Goal: Communication & Community: Answer question/provide support

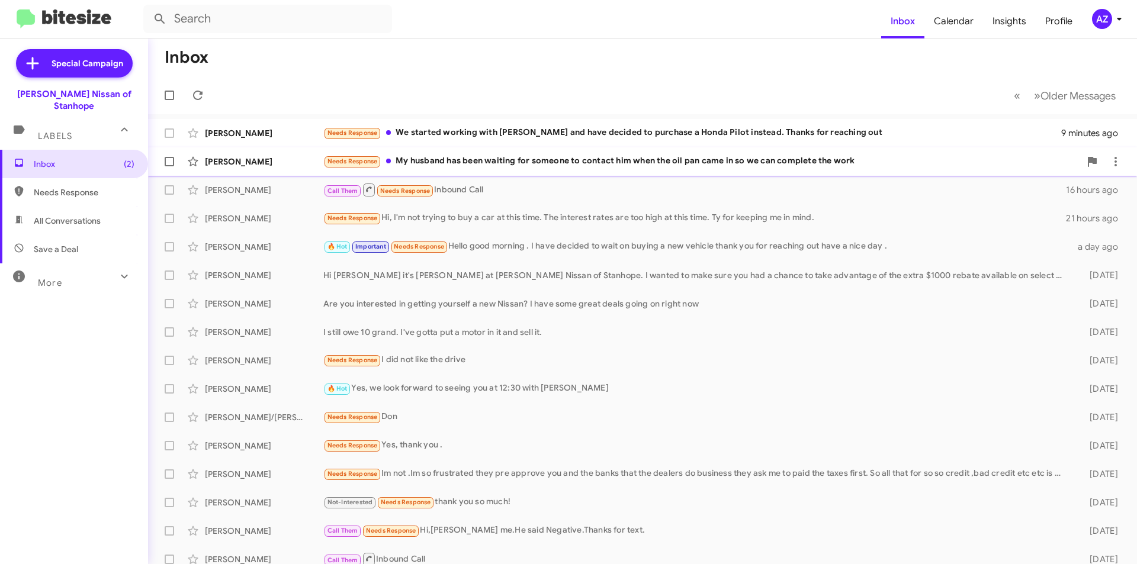
click at [276, 164] on div "[PERSON_NAME]" at bounding box center [264, 162] width 118 height 12
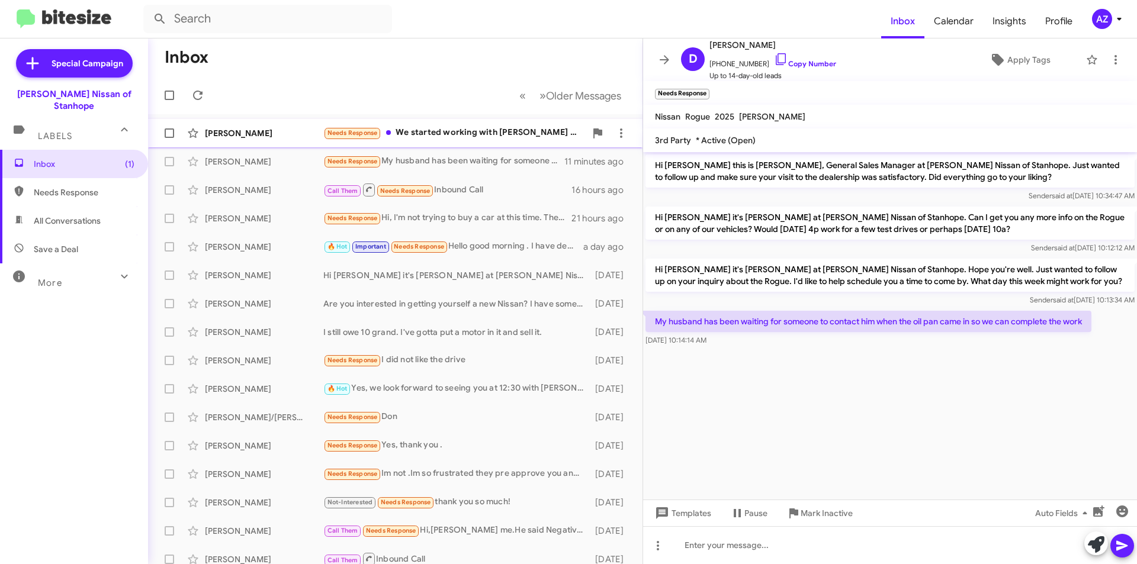
click at [234, 134] on div "[PERSON_NAME]" at bounding box center [264, 133] width 118 height 12
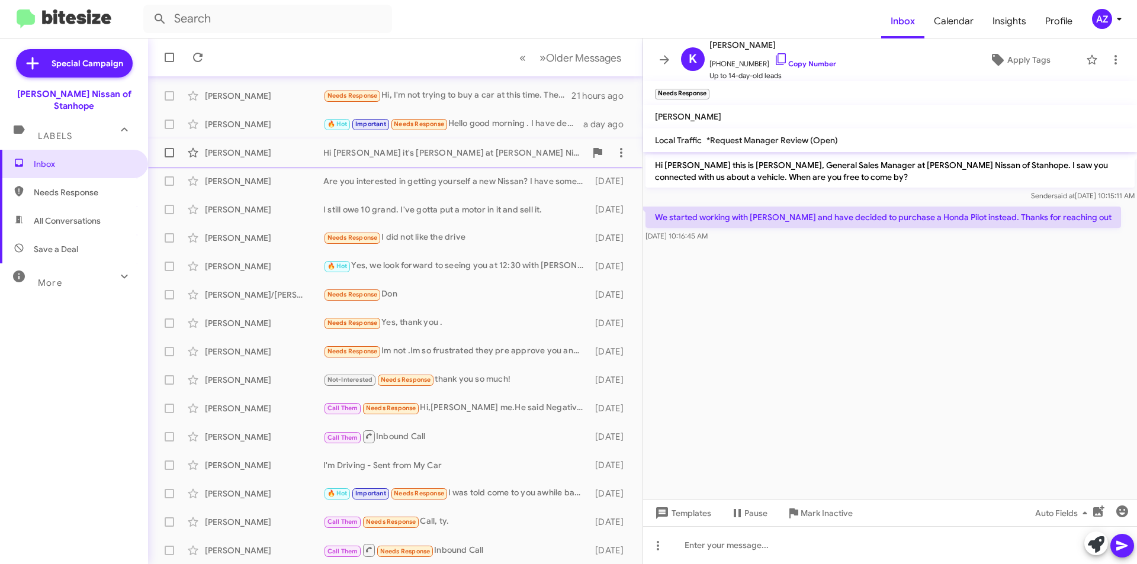
scroll to position [123, 0]
click at [667, 62] on icon at bounding box center [664, 60] width 14 height 14
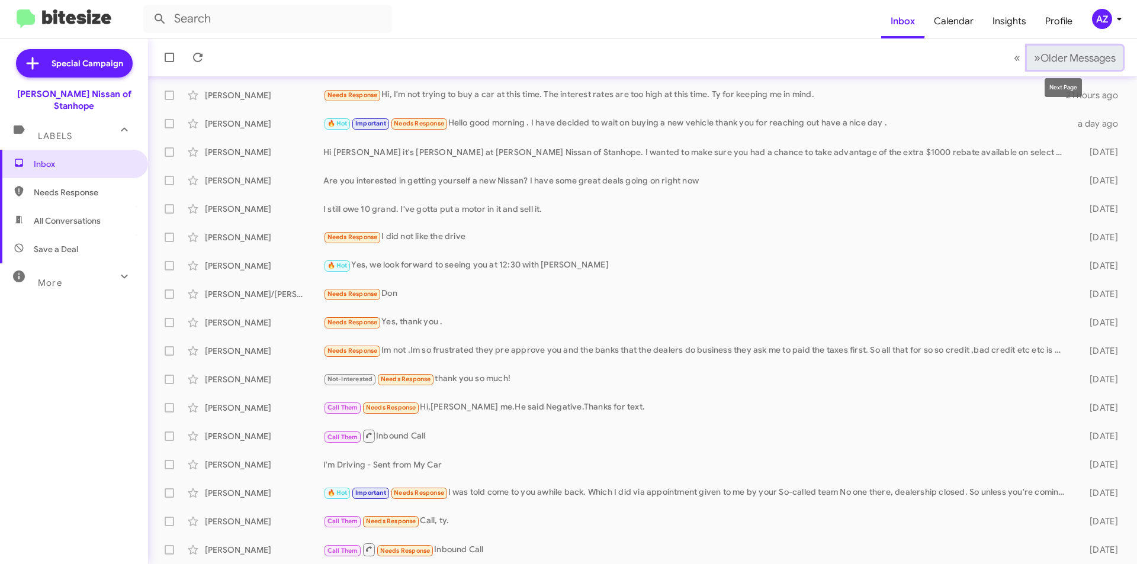
click at [1034, 57] on span "»" at bounding box center [1037, 57] width 7 height 15
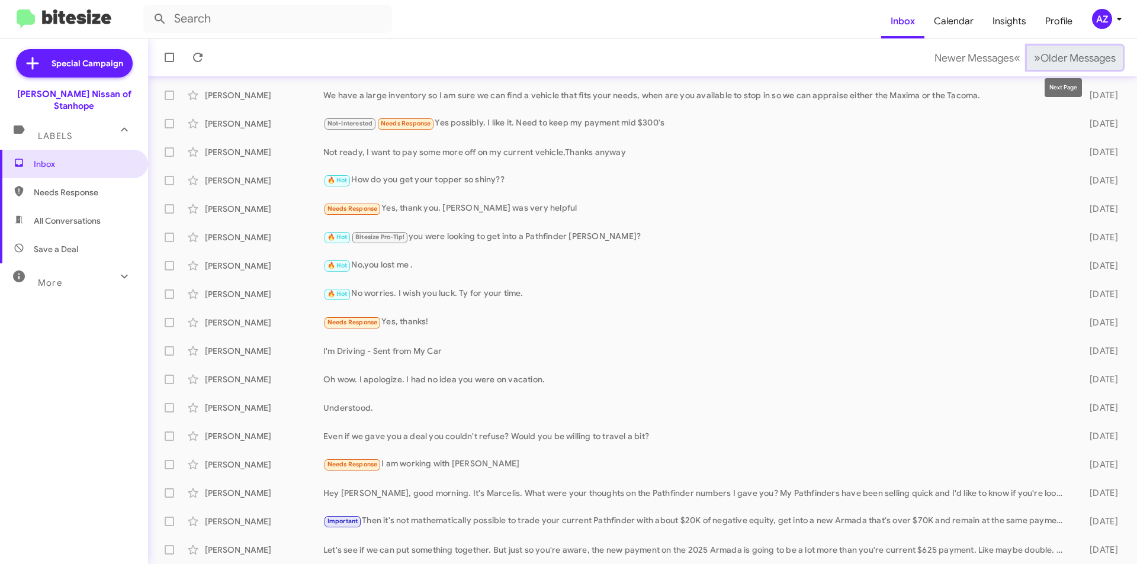
click at [1056, 56] on span "Older Messages" at bounding box center [1077, 58] width 75 height 13
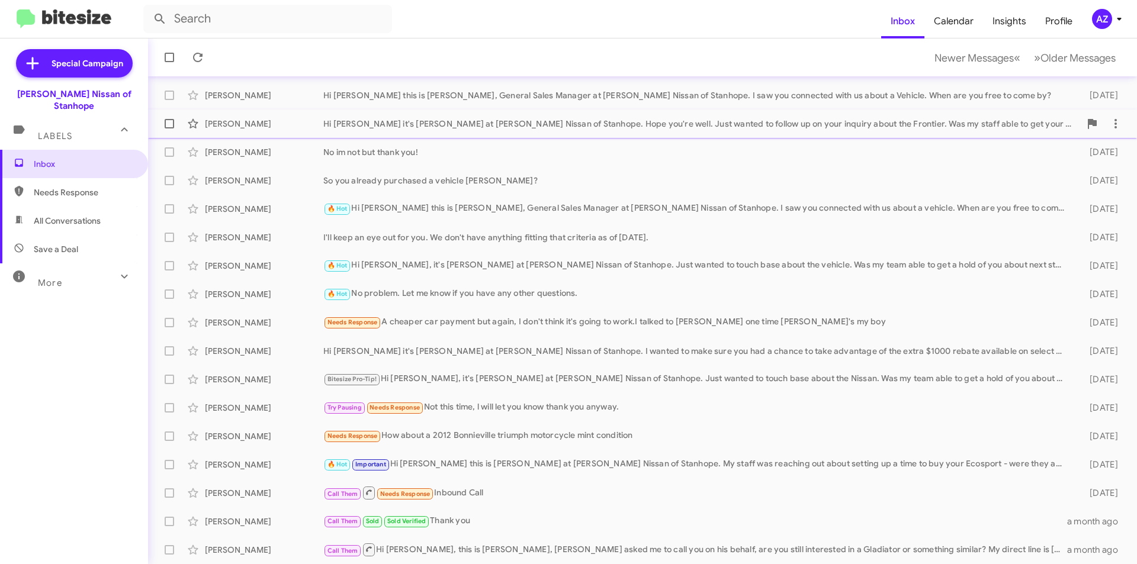
click at [504, 125] on div "Hi Steve it's Stephen Romain at Nielsen Nissan of Stanhope. Hope you're well. J…" at bounding box center [701, 124] width 757 height 12
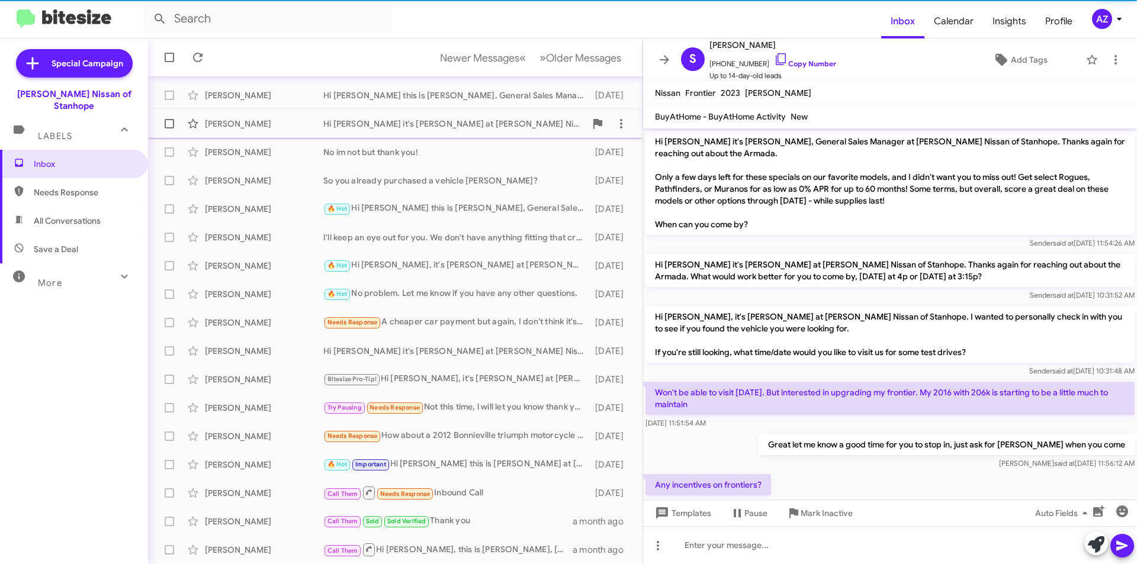
scroll to position [250, 0]
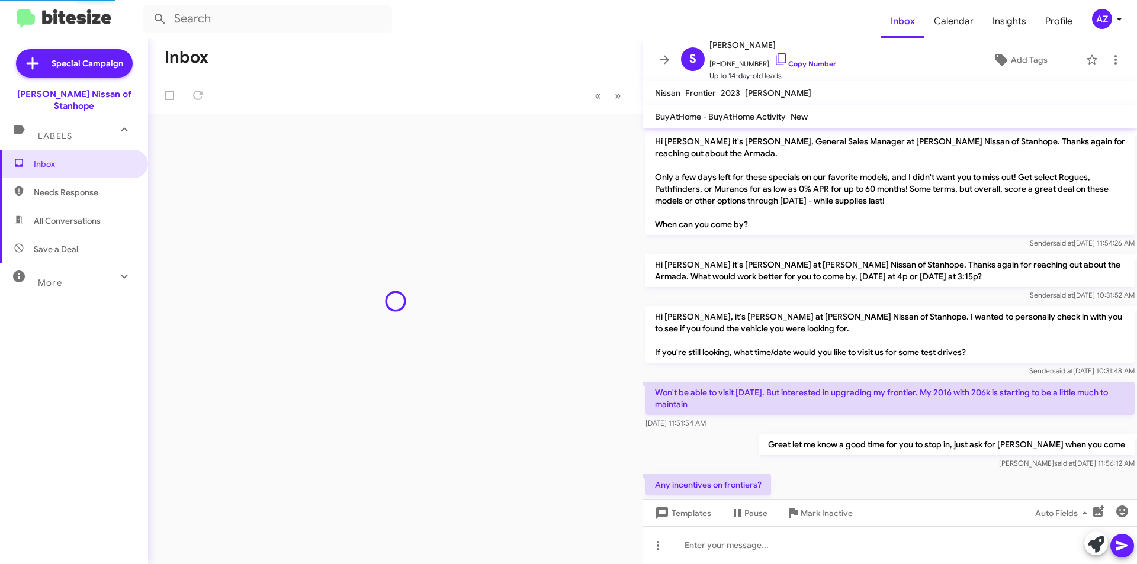
scroll to position [250, 0]
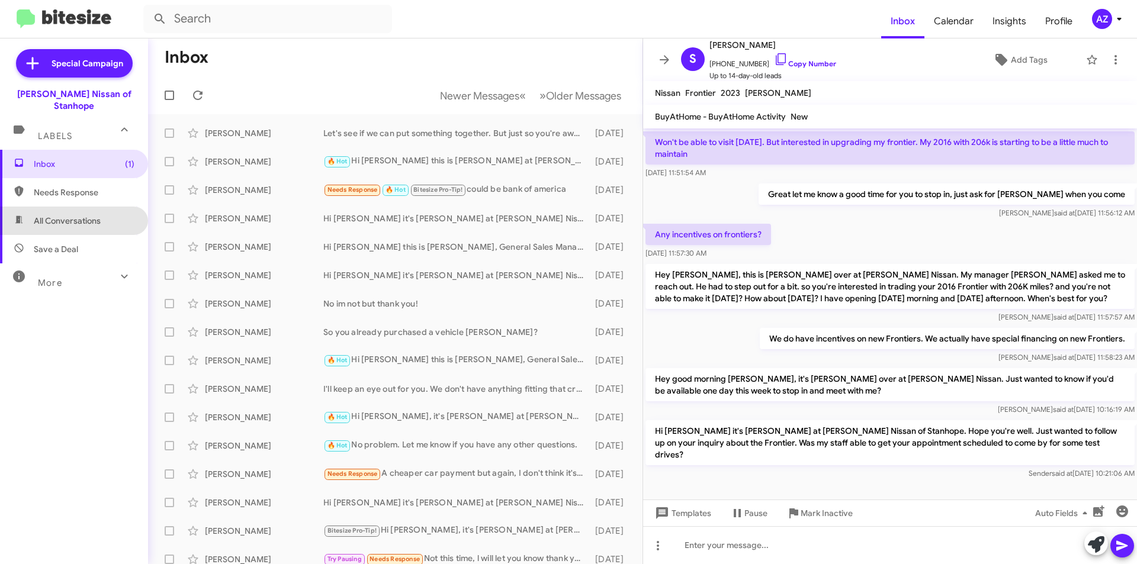
click at [92, 207] on span "All Conversations" at bounding box center [74, 221] width 148 height 28
type input "in:all-conversations"
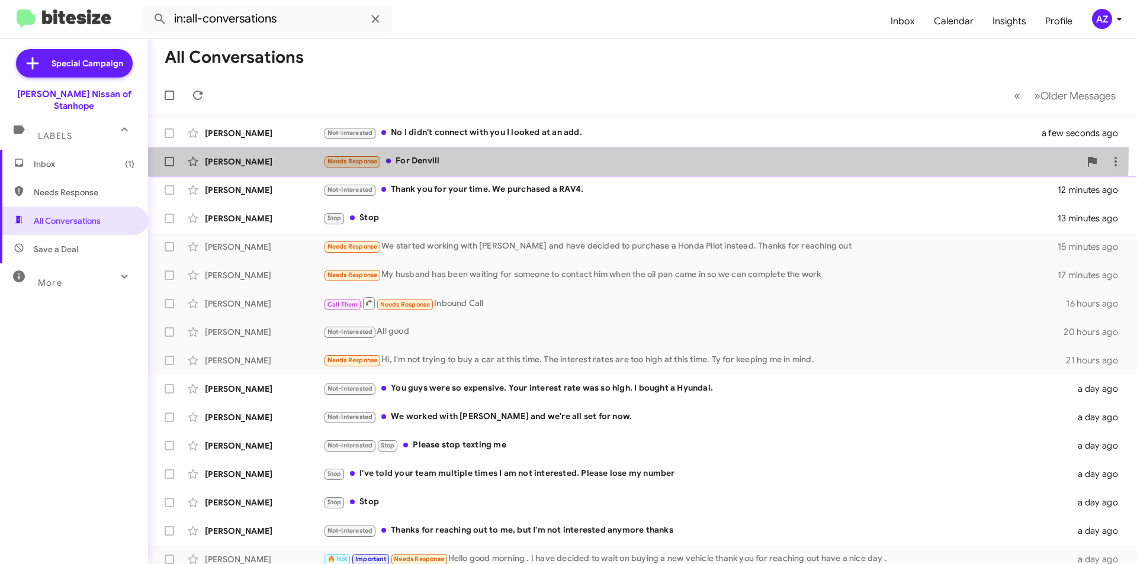
click at [443, 150] on div "Brian Dimarco Needs Response For Denvill a minute ago" at bounding box center [643, 162] width 970 height 24
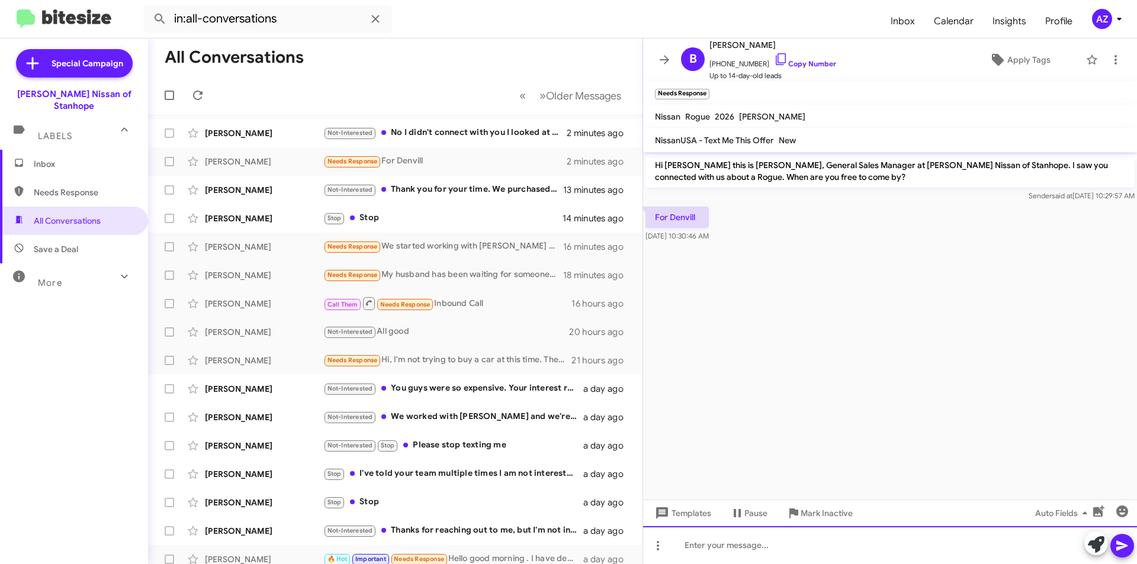
click at [734, 543] on div at bounding box center [890, 545] width 494 height 38
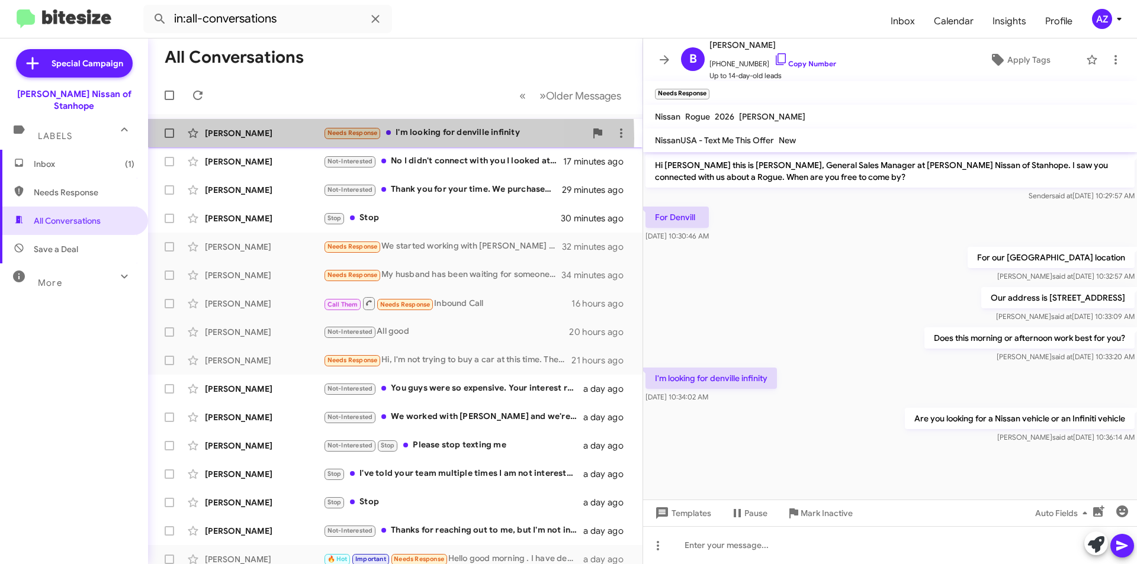
click at [298, 139] on div "[PERSON_NAME]" at bounding box center [264, 133] width 118 height 12
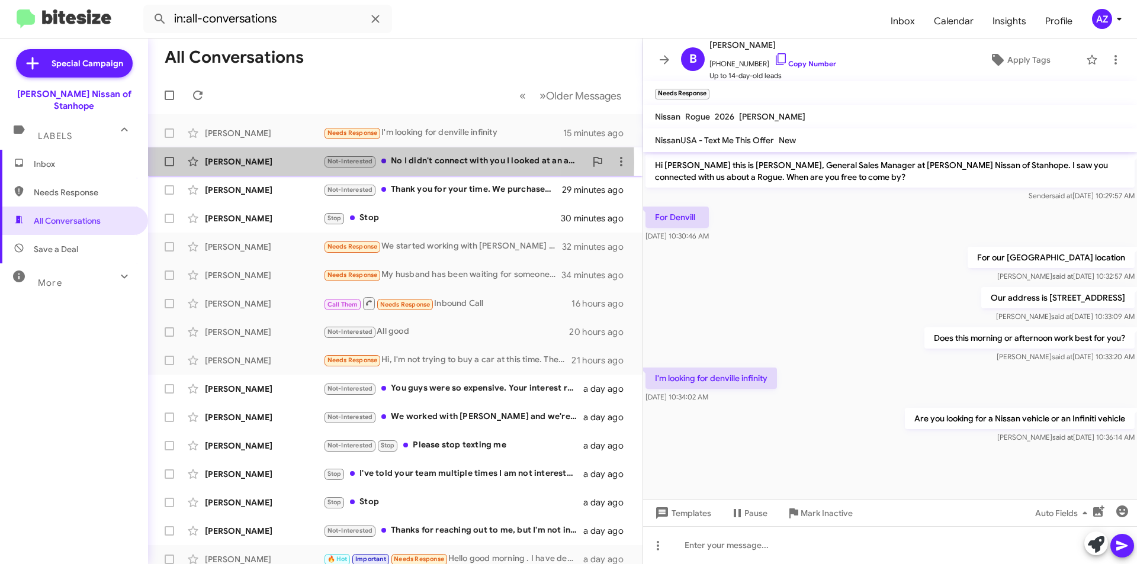
click at [297, 163] on div "Bob Machnik" at bounding box center [264, 162] width 118 height 12
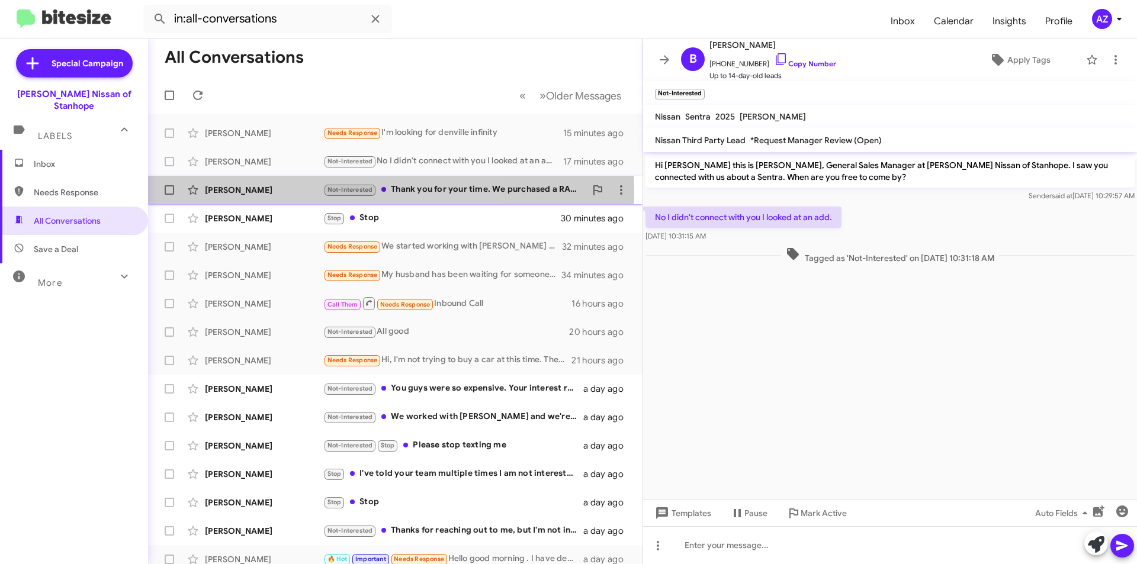
click at [268, 191] on div "Mona Phillips" at bounding box center [264, 190] width 118 height 12
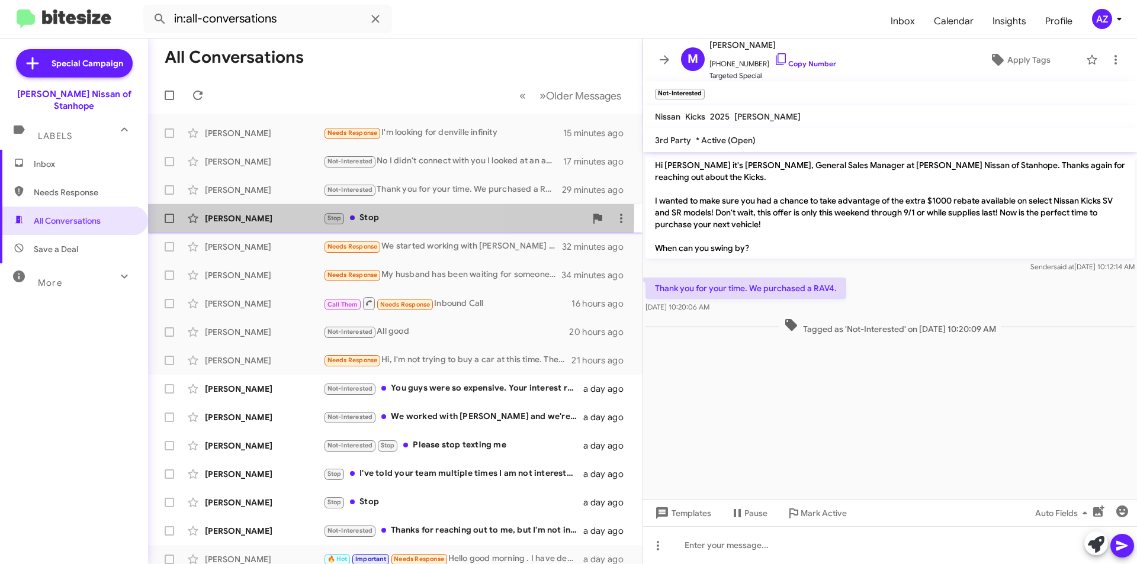
click at [268, 217] on div "Ian Difalco" at bounding box center [264, 219] width 118 height 12
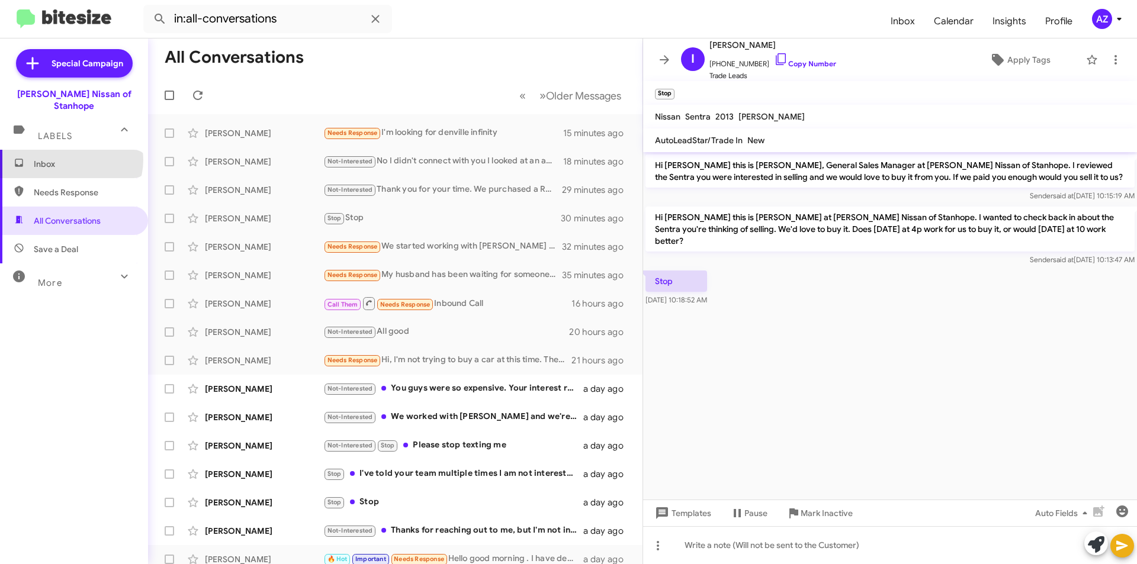
click at [70, 158] on span "Inbox" at bounding box center [84, 164] width 101 height 12
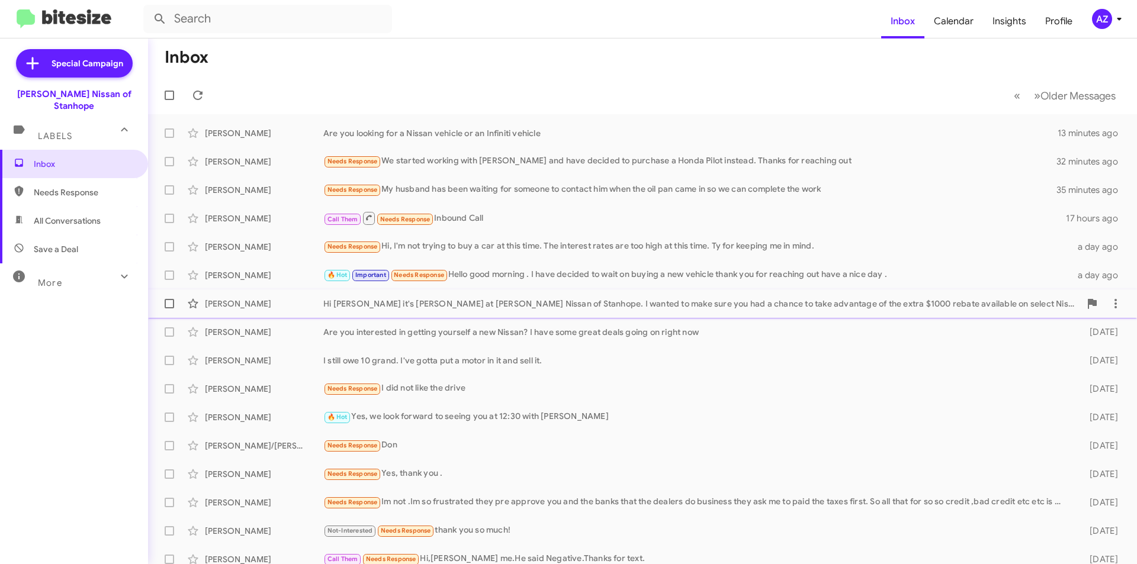
click at [276, 304] on div "[PERSON_NAME]" at bounding box center [264, 304] width 118 height 12
